Goal: Task Accomplishment & Management: Manage account settings

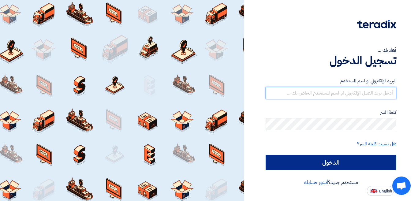
type input "[EMAIL_ADDRESS][DOMAIN_NAME]"
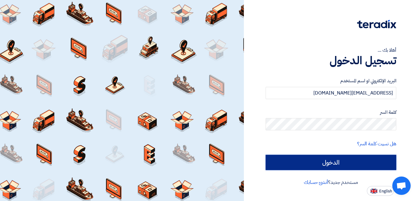
click at [349, 167] on input "الدخول" at bounding box center [331, 162] width 131 height 15
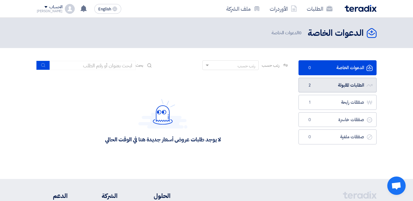
click at [341, 84] on link "الطلبات المقبولة الطلبات المقبولة 2" at bounding box center [337, 85] width 78 height 15
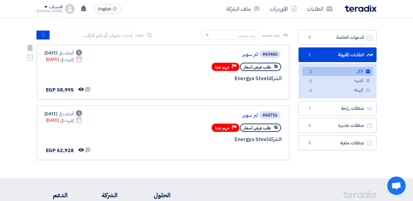
scroll to position [31, 0]
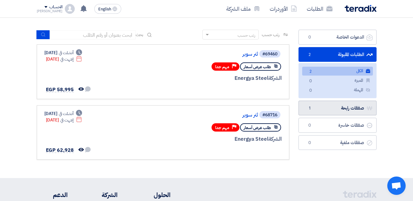
click at [342, 107] on link "صفقات رابحة صفقات رابحة 1" at bounding box center [337, 108] width 78 height 15
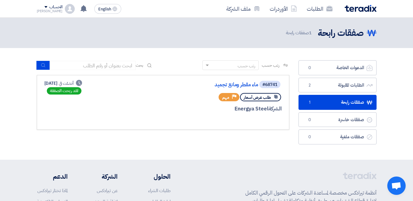
click at [265, 96] on span "طلب عرض أسعار" at bounding box center [257, 98] width 27 height 6
click at [241, 85] on link "ماء مقطر ومانع تجميد" at bounding box center [197, 85] width 122 height 6
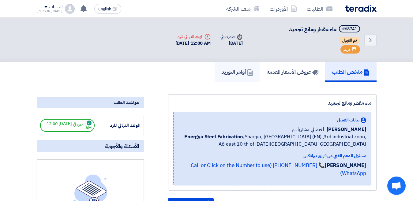
click at [230, 73] on h5 "أوامر التوريد" at bounding box center [237, 71] width 32 height 7
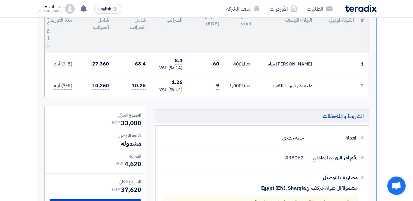
scroll to position [122, 0]
